Goal: Information Seeking & Learning: Check status

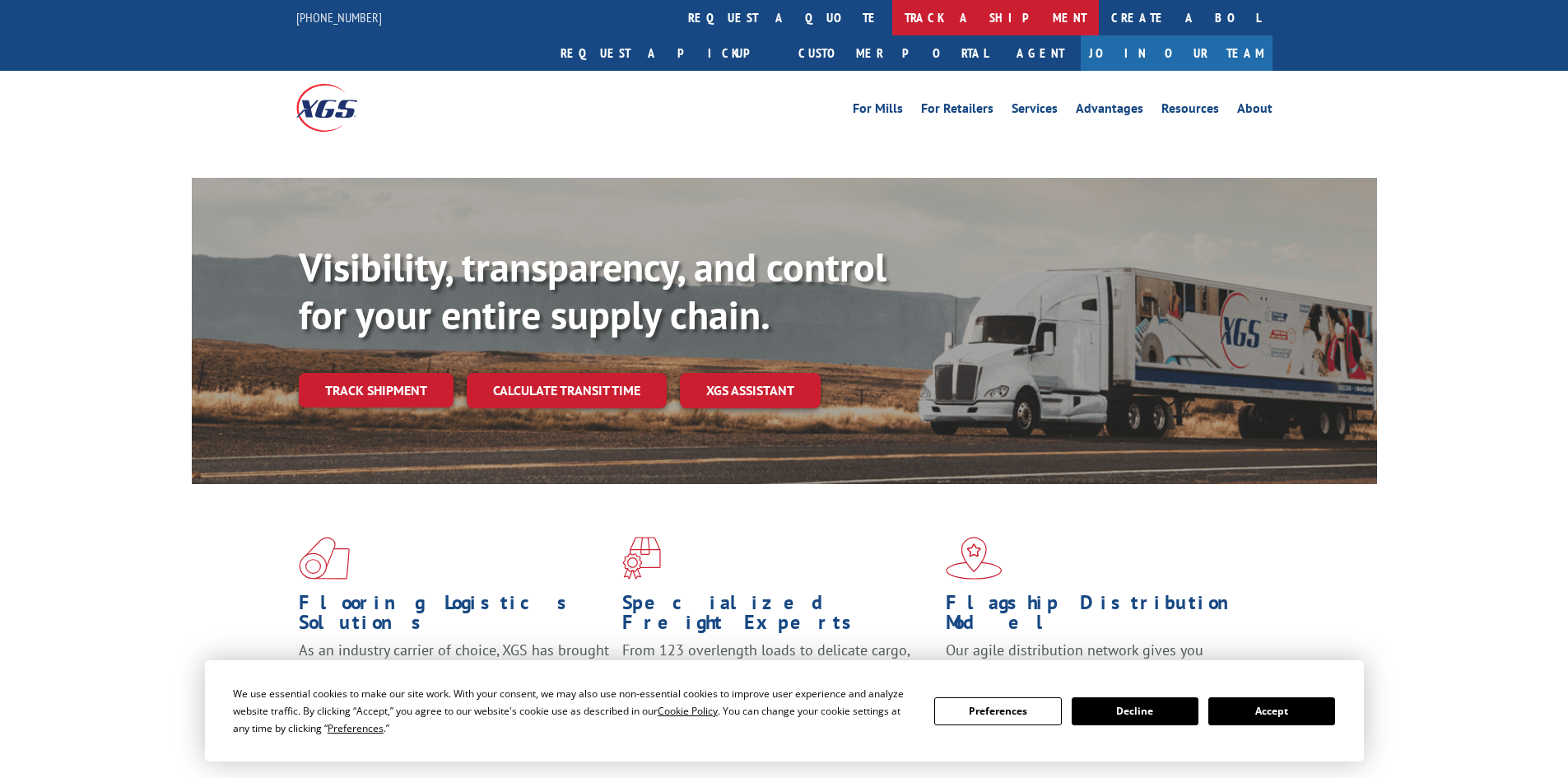
click at [892, 16] on link "track a shipment" at bounding box center [995, 17] width 207 height 35
click at [892, 18] on link "track a shipment" at bounding box center [995, 17] width 207 height 35
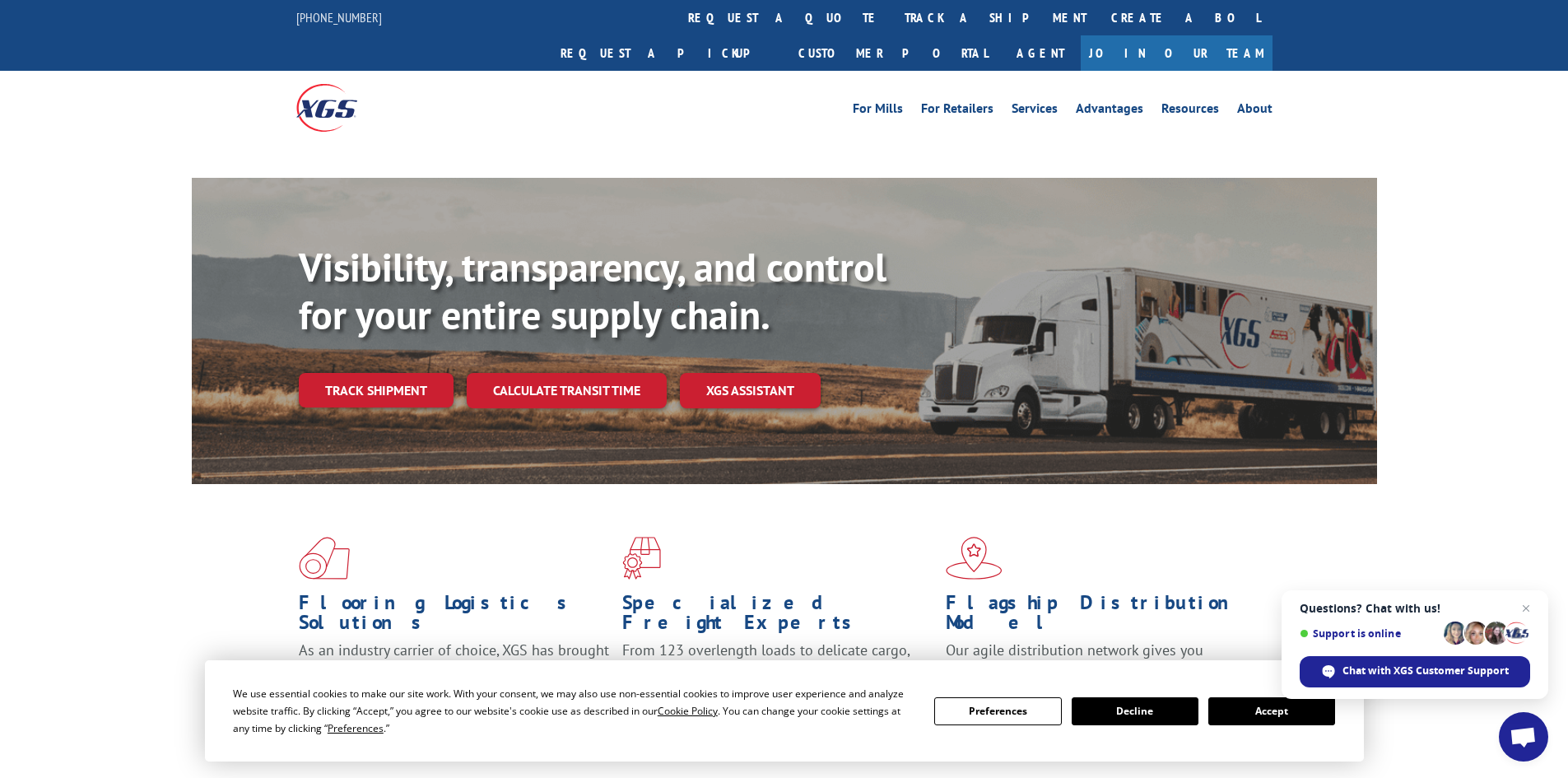
click at [1245, 709] on button "Accept" at bounding box center [1272, 711] width 126 height 28
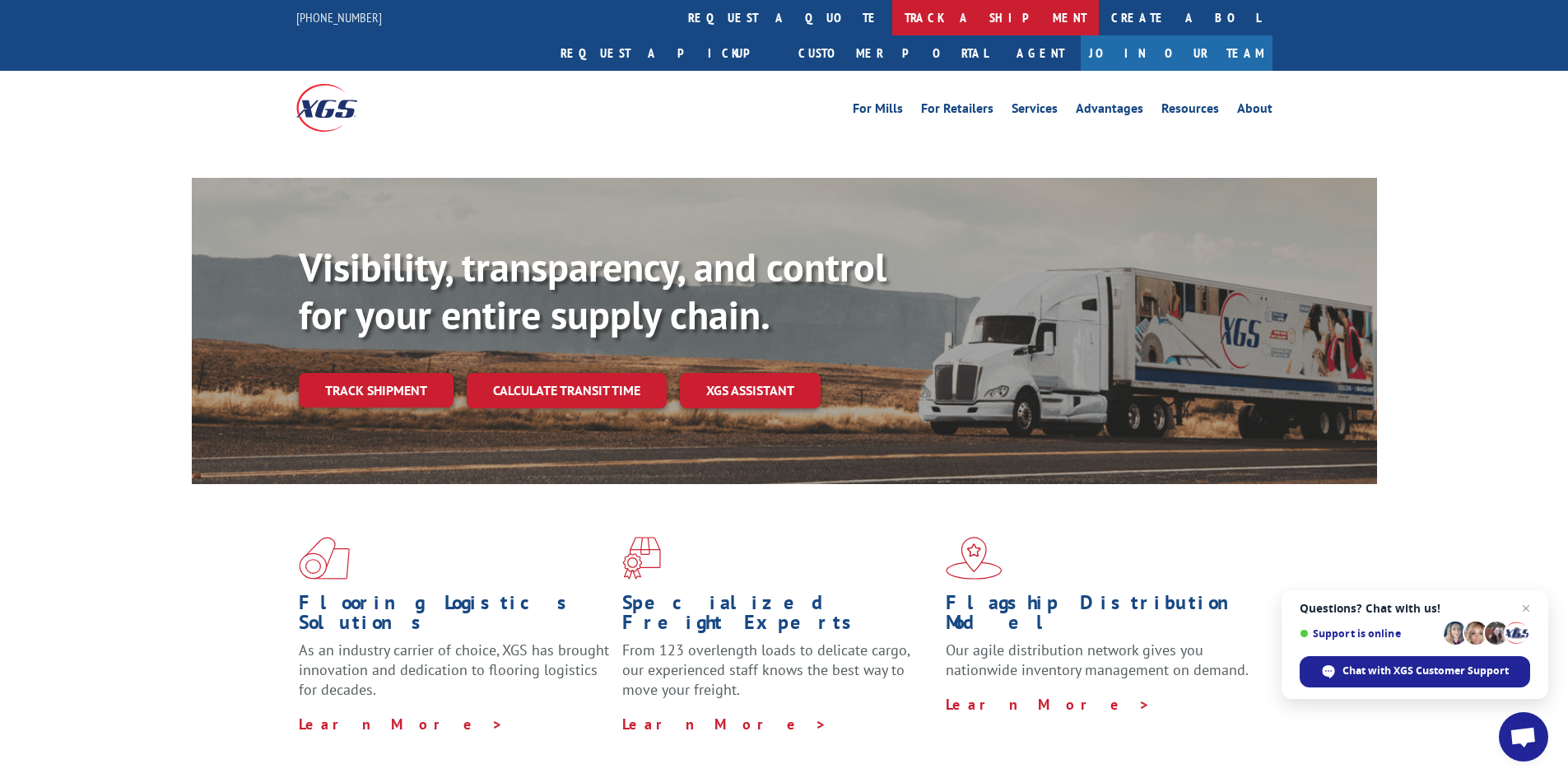
click at [892, 19] on link "track a shipment" at bounding box center [995, 17] width 207 height 35
click at [1527, 602] on span "Close chat" at bounding box center [1526, 609] width 21 height 21
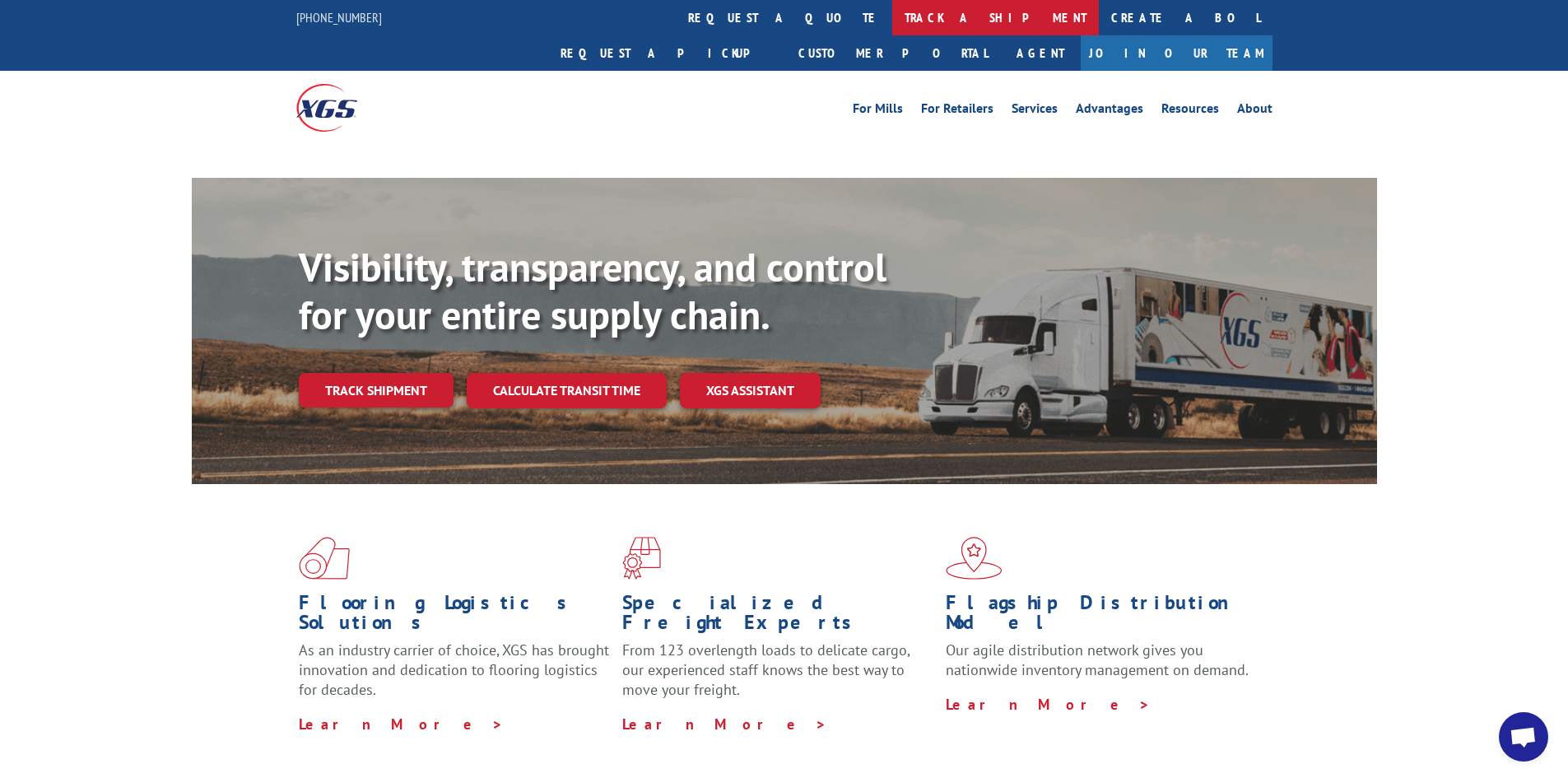
click at [892, 8] on link "track a shipment" at bounding box center [995, 17] width 207 height 35
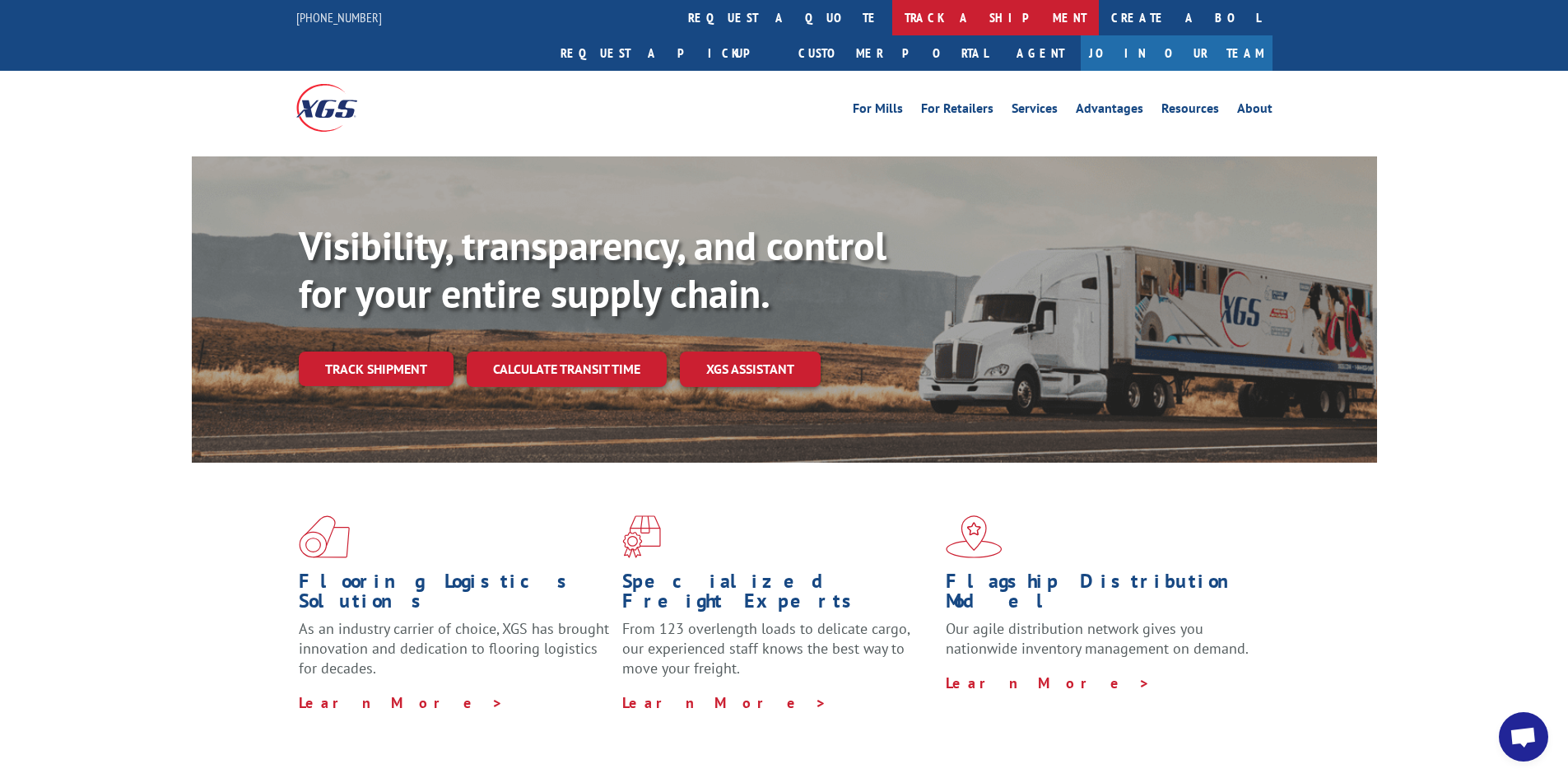
click at [892, 29] on link "track a shipment" at bounding box center [995, 17] width 207 height 35
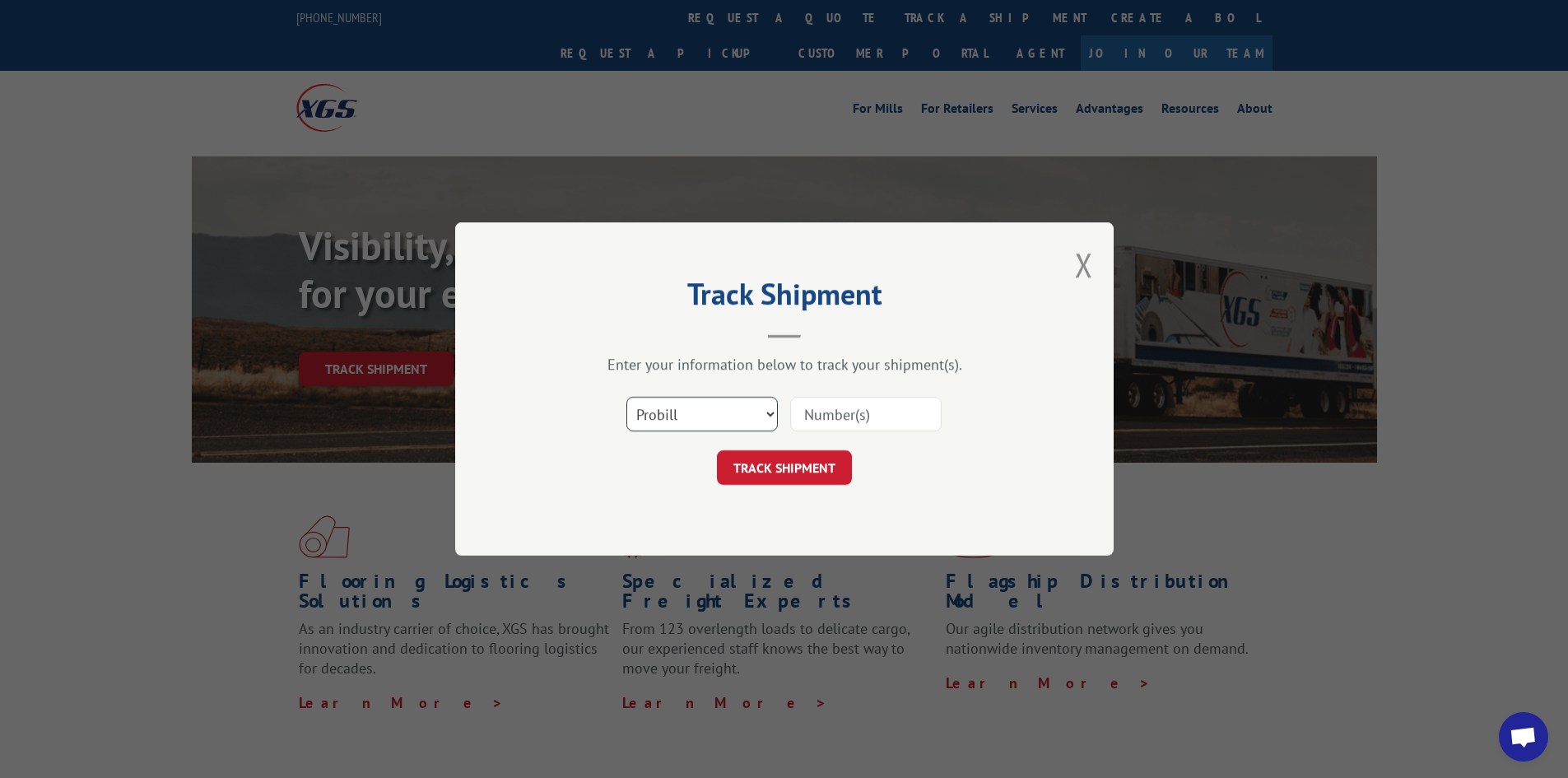
click at [671, 431] on select "Select category... Probill BOL PO" at bounding box center [701, 414] width 151 height 35
select select "bol"
click at [626, 397] on select "Select category... Probill BOL PO" at bounding box center [701, 414] width 151 height 35
click at [850, 427] on input at bounding box center [866, 414] width 151 height 35
paste input "6634585"
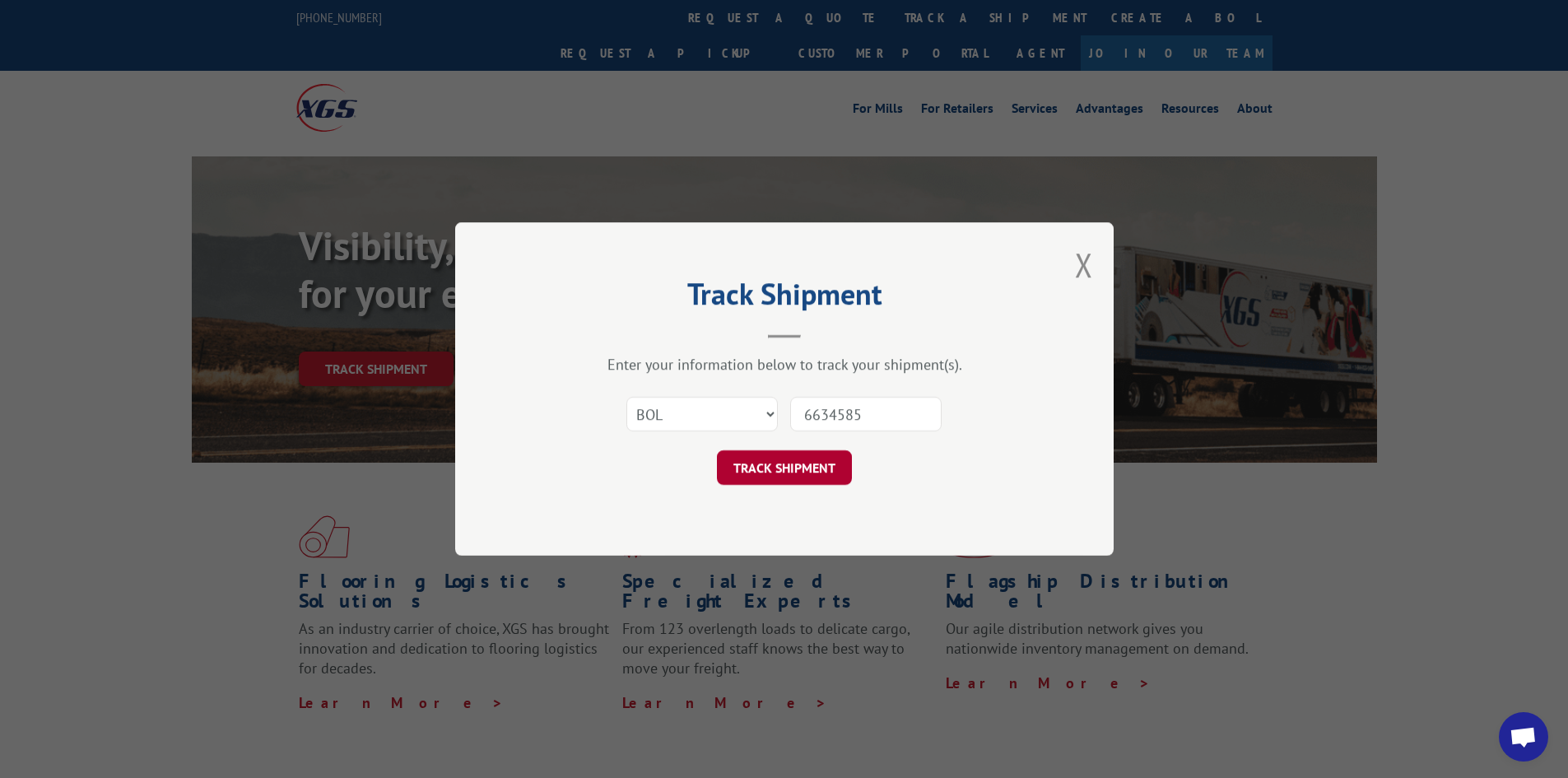
type input "6634585"
click at [794, 465] on button "TRACK SHIPMENT" at bounding box center [784, 467] width 135 height 35
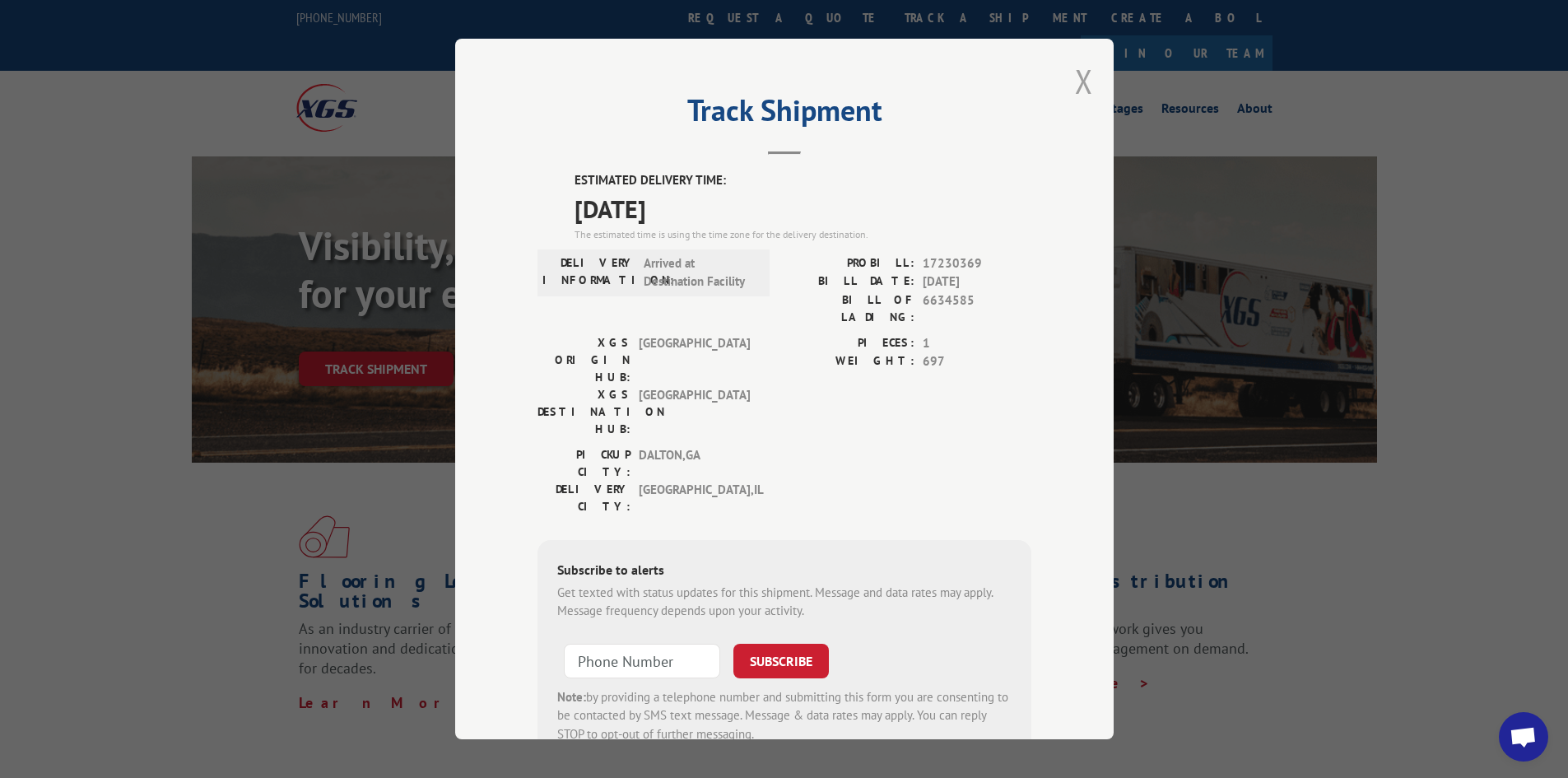
click at [1078, 80] on button "Close modal" at bounding box center [1084, 81] width 18 height 43
